Goal: Transaction & Acquisition: Purchase product/service

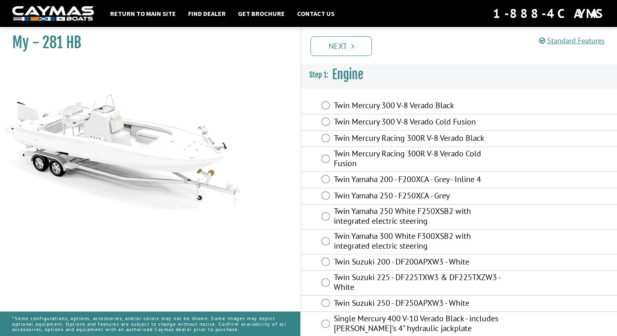
click at [332, 122] on div "Twin Mercury 300 V-8 Verado Cold Fusion" at bounding box center [459, 122] width 316 height 16
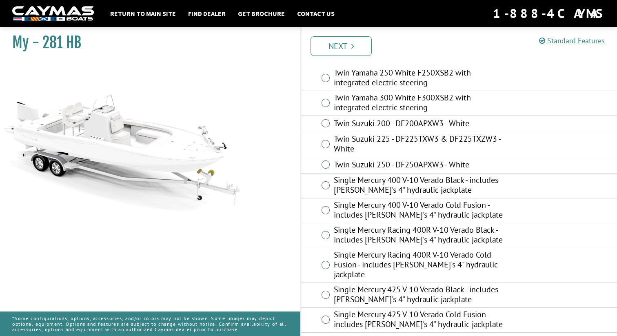
scroll to position [147, 0]
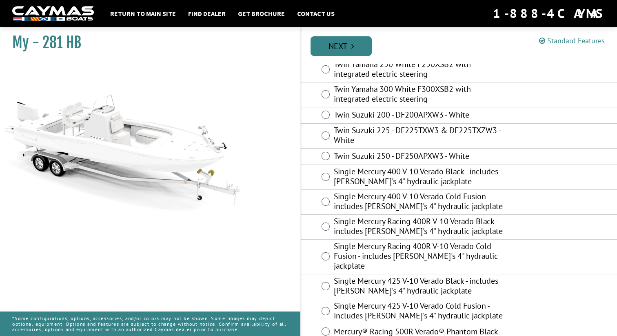
click at [348, 53] on link "Next" at bounding box center [340, 46] width 61 height 20
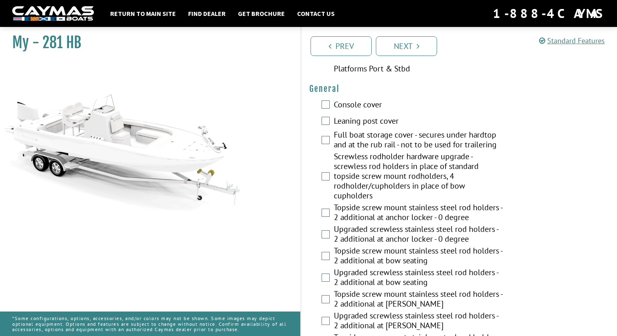
scroll to position [652, 0]
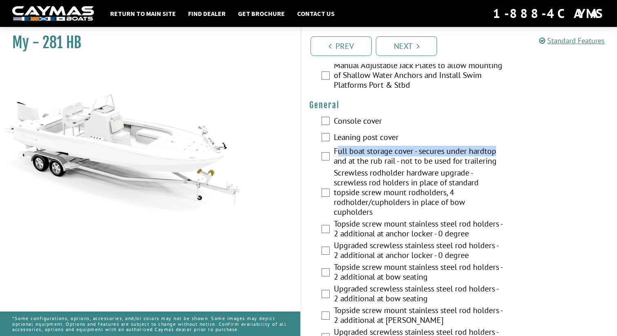
drag, startPoint x: 337, startPoint y: 145, endPoint x: 497, endPoint y: 145, distance: 160.3
click at [497, 146] on label "Full boat storage cover - secures under hardtop and at the rub rail - not to be…" at bounding box center [419, 157] width 170 height 22
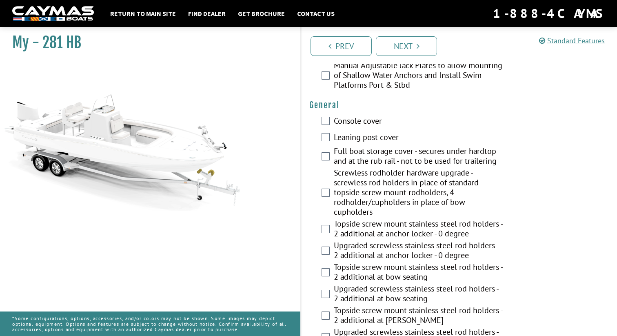
click at [429, 123] on div "Console cover" at bounding box center [459, 121] width 316 height 16
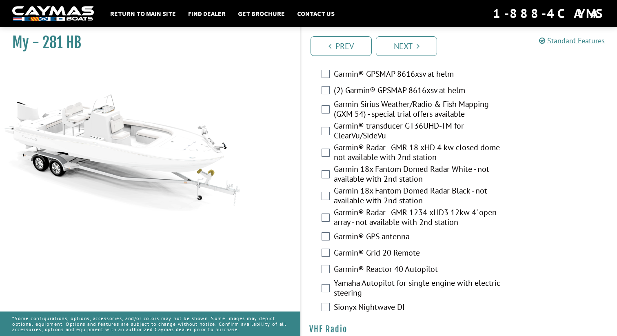
scroll to position [2585, 0]
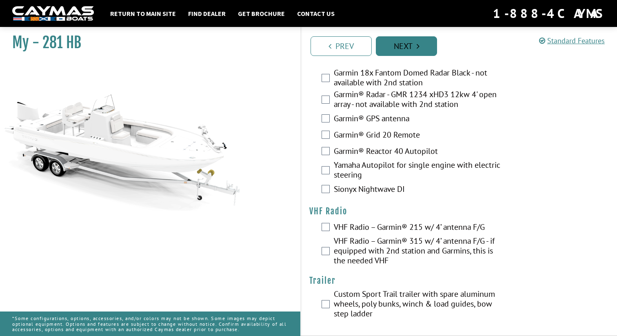
click at [412, 42] on link "Next" at bounding box center [406, 46] width 61 height 20
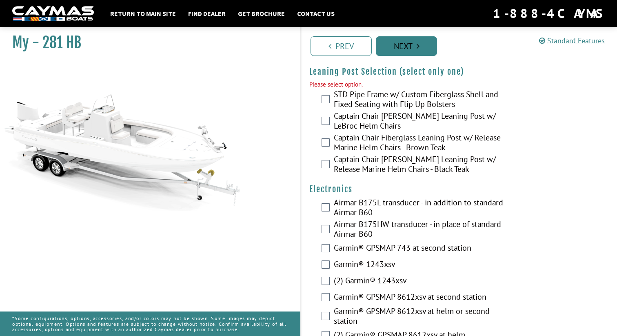
scroll to position [2197, 0]
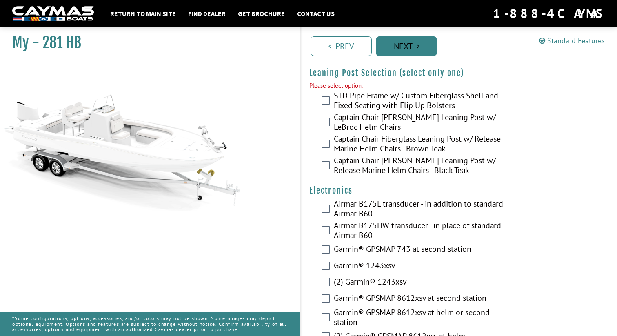
click at [410, 49] on link "Next" at bounding box center [406, 46] width 61 height 20
click at [416, 49] on icon "Pagination" at bounding box center [417, 46] width 3 height 8
click at [568, 41] on link "Standard Features" at bounding box center [572, 40] width 66 height 9
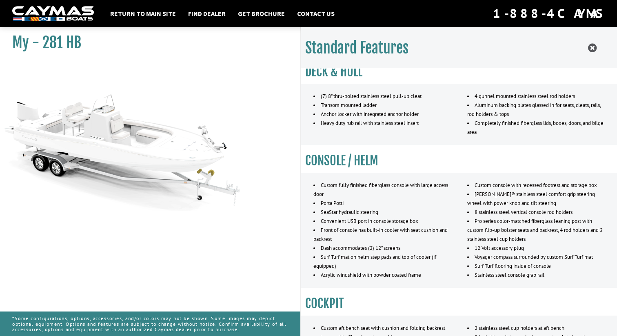
scroll to position [529, 0]
